Goal: Find specific page/section: Find specific page/section

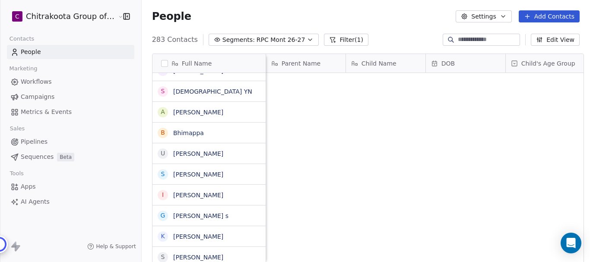
scroll to position [224, 446]
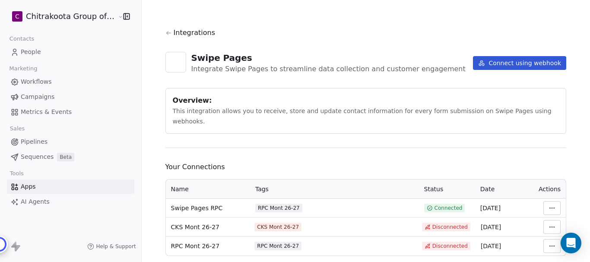
scroll to position [11, 0]
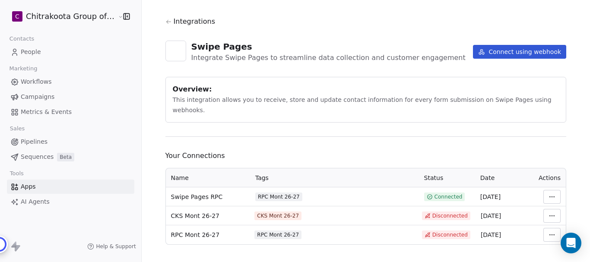
click at [546, 187] on html "C Chitrakoota Group of Institutions Contacts People Marketing Workflows Campaig…" at bounding box center [295, 131] width 590 height 262
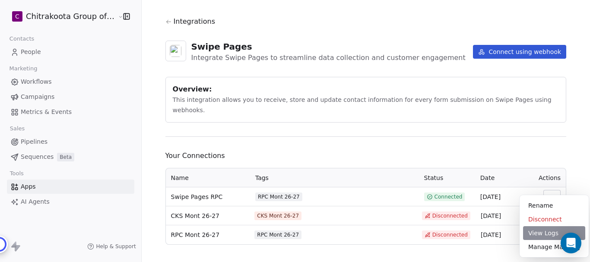
click at [538, 237] on div "View Logs" at bounding box center [554, 233] width 62 height 14
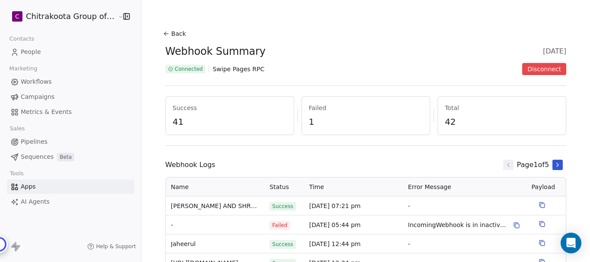
click at [169, 34] on button "Back" at bounding box center [176, 34] width 28 height 16
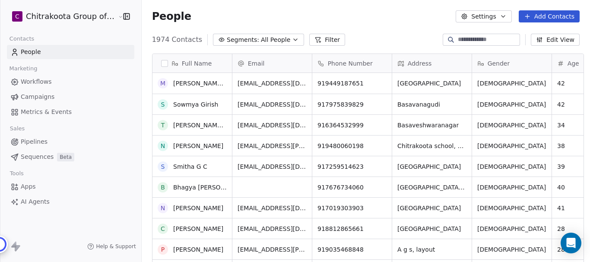
scroll to position [259, 0]
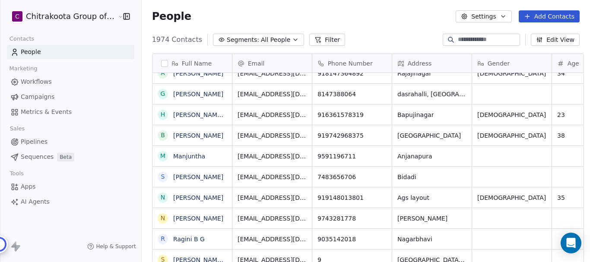
click at [275, 41] on span "All People" at bounding box center [275, 39] width 29 height 9
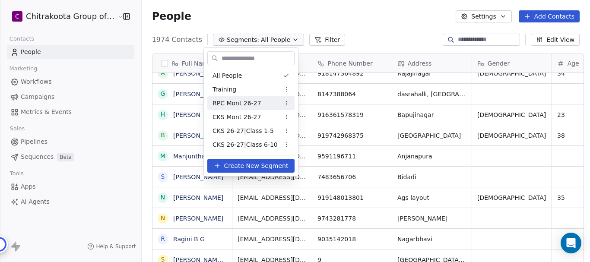
click at [245, 105] on span "RPC Mont 26-27" at bounding box center [236, 103] width 49 height 9
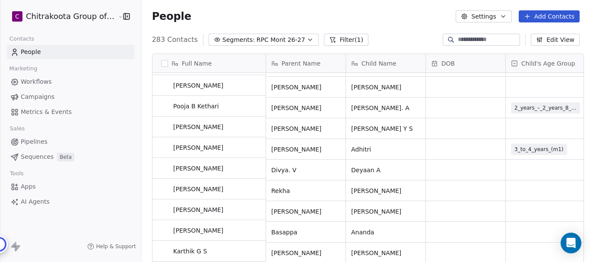
scroll to position [3066, 0]
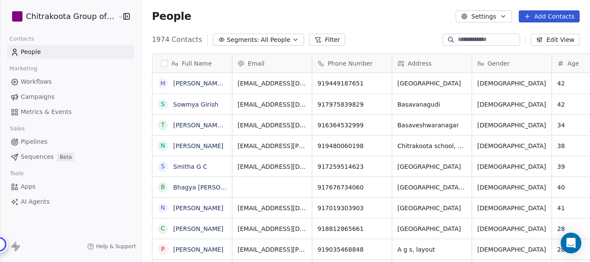
click at [292, 41] on icon "button" at bounding box center [295, 39] width 7 height 7
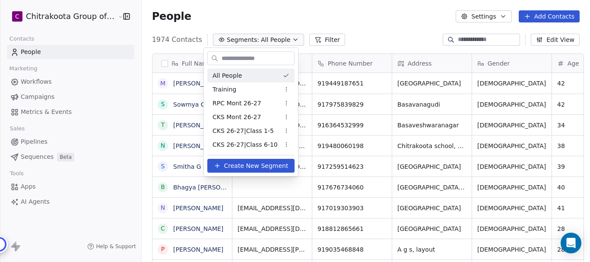
scroll to position [7, 7]
click at [241, 104] on span "RPC Mont 26-27" at bounding box center [236, 103] width 49 height 9
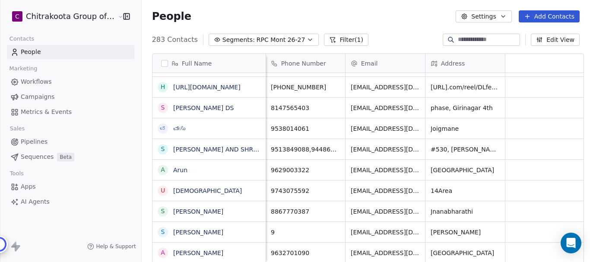
scroll to position [0, 0]
